Goal: Complete application form

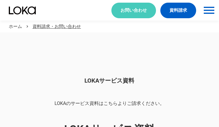
scroll to position [493, 0]
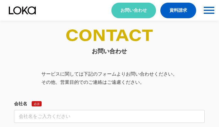
select select "その他"
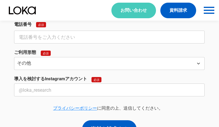
select select "その他"
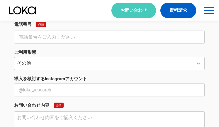
scroll to position [217, 0]
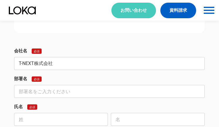
type input "T-NEXT株式会社"
type input "[PERSON_NAME]"
type input "凛"
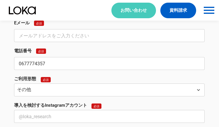
type input "0677774357"
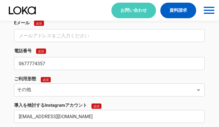
type input "[EMAIL_ADDRESS][DOMAIN_NAME]"
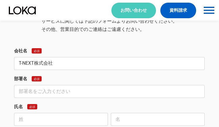
type input "T-NEXT株式会社"
type input "[PERSON_NAME]"
type input "凛"
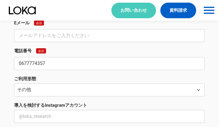
type input "0677774357"
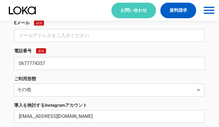
type input "[EMAIL_ADDRESS][DOMAIN_NAME]"
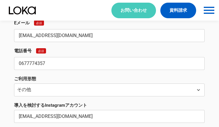
scroll to position [629, 0]
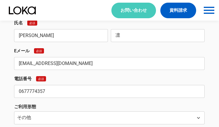
type input "[EMAIL_ADDRESS][DOMAIN_NAME]"
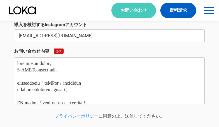
scroll to position [245, 0]
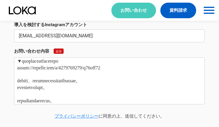
type textarea "loremipsumdolor。 S-AMETconsect adi。 elitseddoeiu「teMPor」incididun utlaboreetdol…"
